Goal: Information Seeking & Learning: Learn about a topic

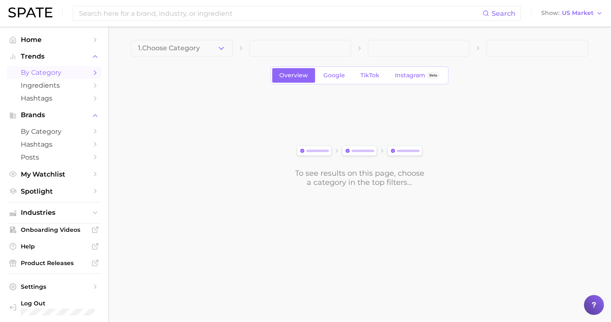
click at [58, 195] on ul "Home Trends by Category Ingredients Hashtags Brands by Category Hashtags Posts …" at bounding box center [54, 175] width 95 height 285
click at [58, 209] on span "Industries" at bounding box center [54, 212] width 67 height 7
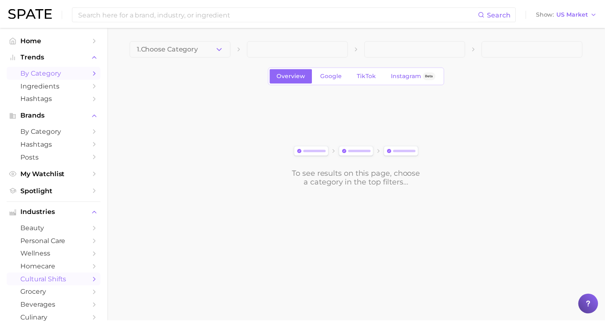
scroll to position [12, 0]
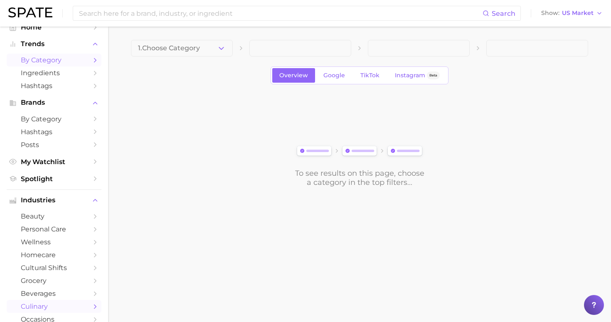
click at [55, 303] on span "culinary" at bounding box center [54, 307] width 67 height 8
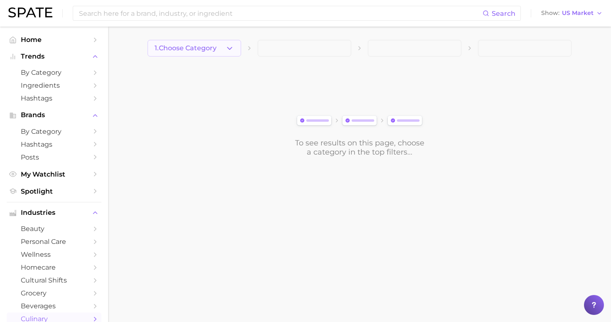
click at [192, 41] on button "1. Choose Category" at bounding box center [195, 48] width 94 height 17
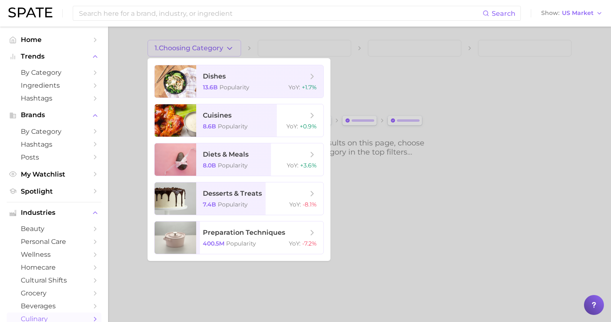
click at [271, 293] on div at bounding box center [305, 161] width 611 height 322
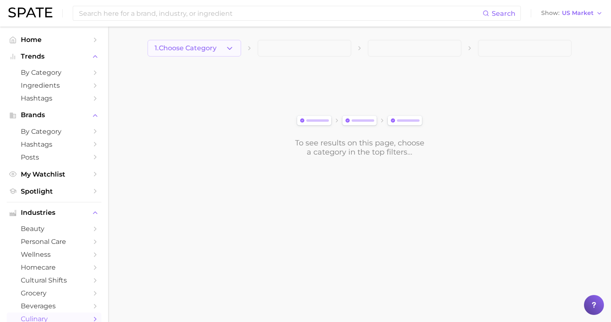
click at [235, 44] on button "1. Choose Category" at bounding box center [195, 48] width 94 height 17
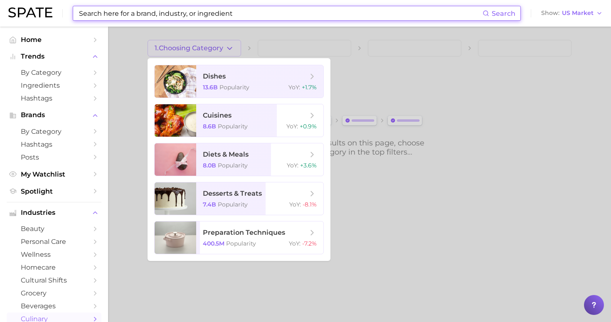
click at [249, 12] on input at bounding box center [280, 13] width 405 height 14
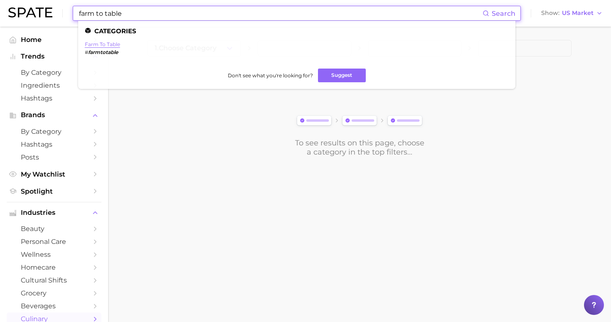
type input "farm to table"
click at [108, 43] on link "farm to table" at bounding box center [102, 44] width 35 height 6
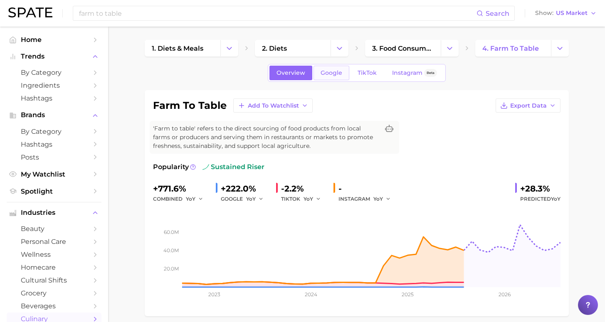
click at [344, 71] on link "Google" at bounding box center [332, 73] width 36 height 15
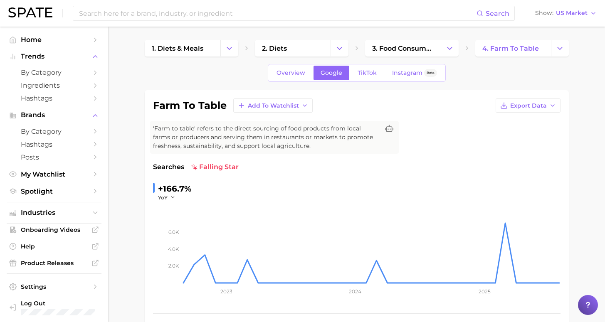
scroll to position [2, 0]
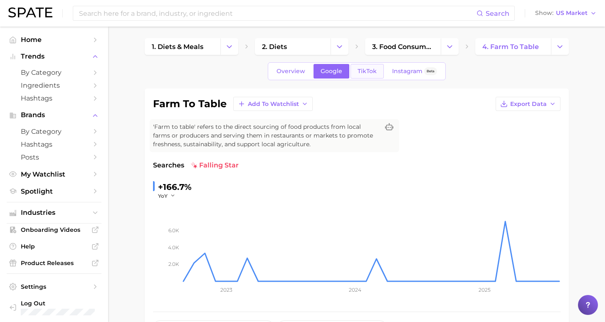
click at [377, 69] on link "TikTok" at bounding box center [367, 71] width 33 height 15
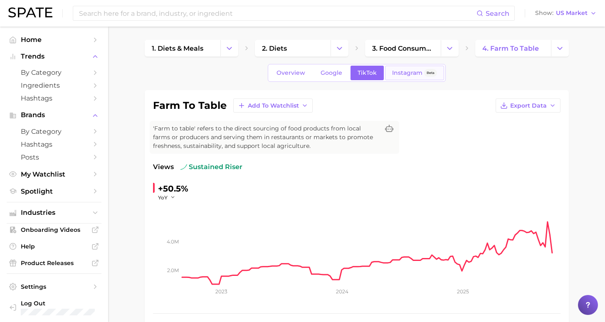
click at [409, 72] on span "Instagram" at bounding box center [407, 72] width 30 height 7
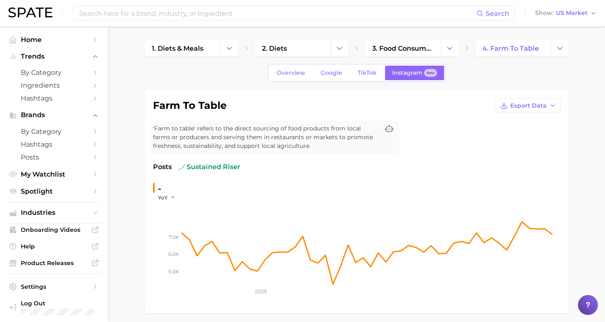
click at [35, 12] on img at bounding box center [30, 12] width 44 height 10
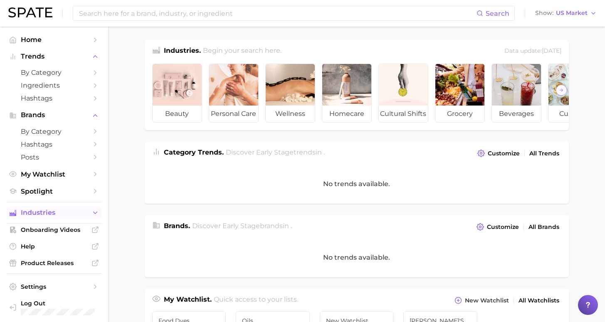
click at [69, 213] on button "Industries" at bounding box center [54, 213] width 95 height 12
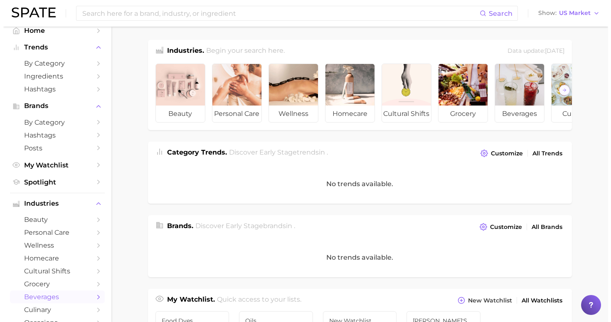
scroll to position [22, 0]
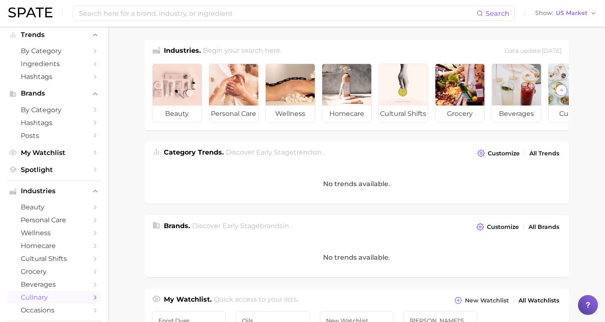
click at [59, 291] on link "culinary" at bounding box center [54, 297] width 95 height 13
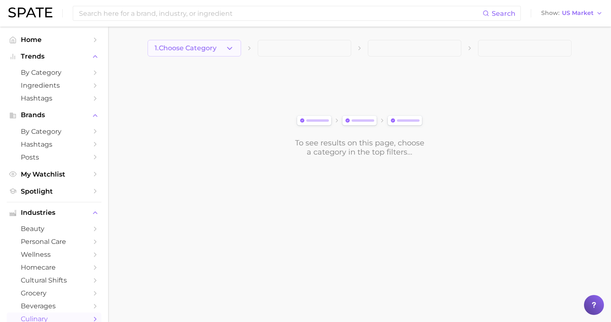
click at [185, 55] on button "1. Choose Category" at bounding box center [195, 48] width 94 height 17
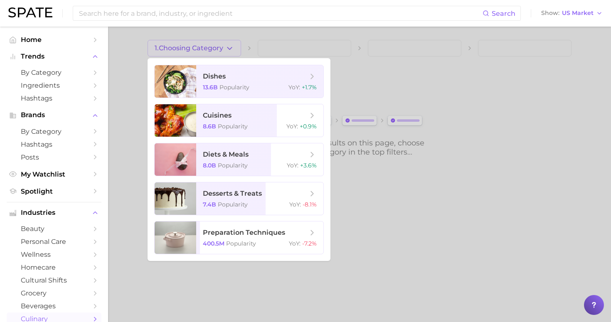
click at [132, 48] on div at bounding box center [305, 161] width 611 height 322
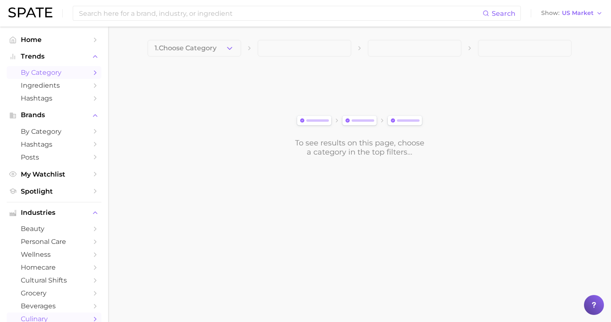
click at [67, 75] on span "by Category" at bounding box center [54, 73] width 67 height 8
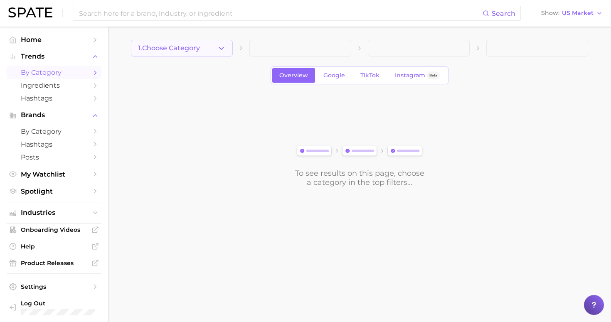
click at [195, 53] on button "1. Choose Category" at bounding box center [182, 48] width 102 height 17
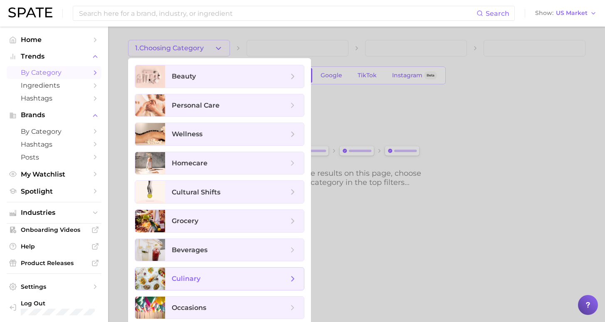
click at [242, 274] on span "culinary" at bounding box center [230, 278] width 116 height 9
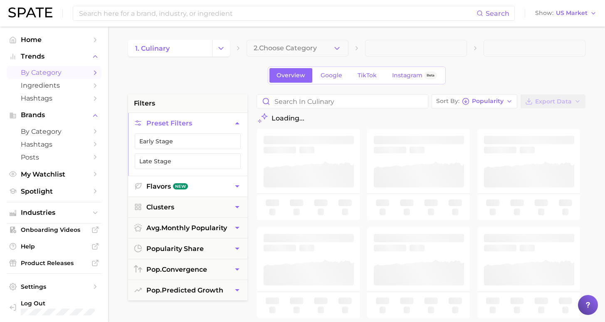
click at [161, 187] on button "Flavors New" at bounding box center [187, 186] width 119 height 20
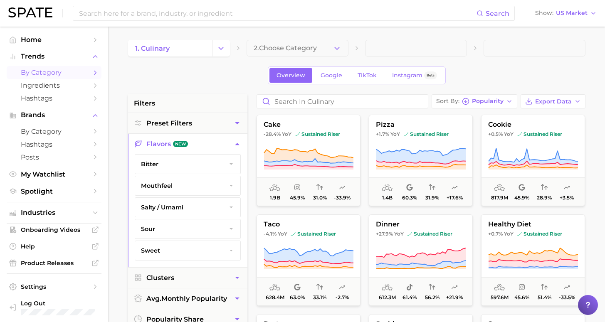
click at [256, 81] on div "Overview Google TikTok Instagram Beta" at bounding box center [356, 76] width 457 height 18
click at [299, 104] on input "Search in culinary" at bounding box center [342, 101] width 171 height 13
type input "coffee"
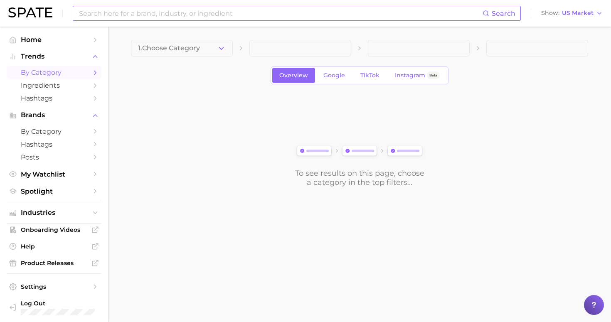
click at [351, 11] on input at bounding box center [280, 13] width 405 height 14
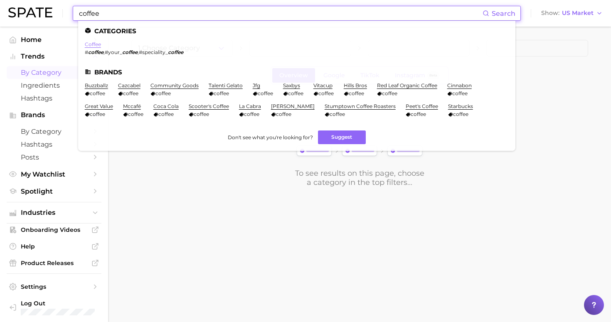
type input "coffee"
click at [94, 46] on link "coffee" at bounding box center [93, 44] width 16 height 6
